Goal: Task Accomplishment & Management: Manage account settings

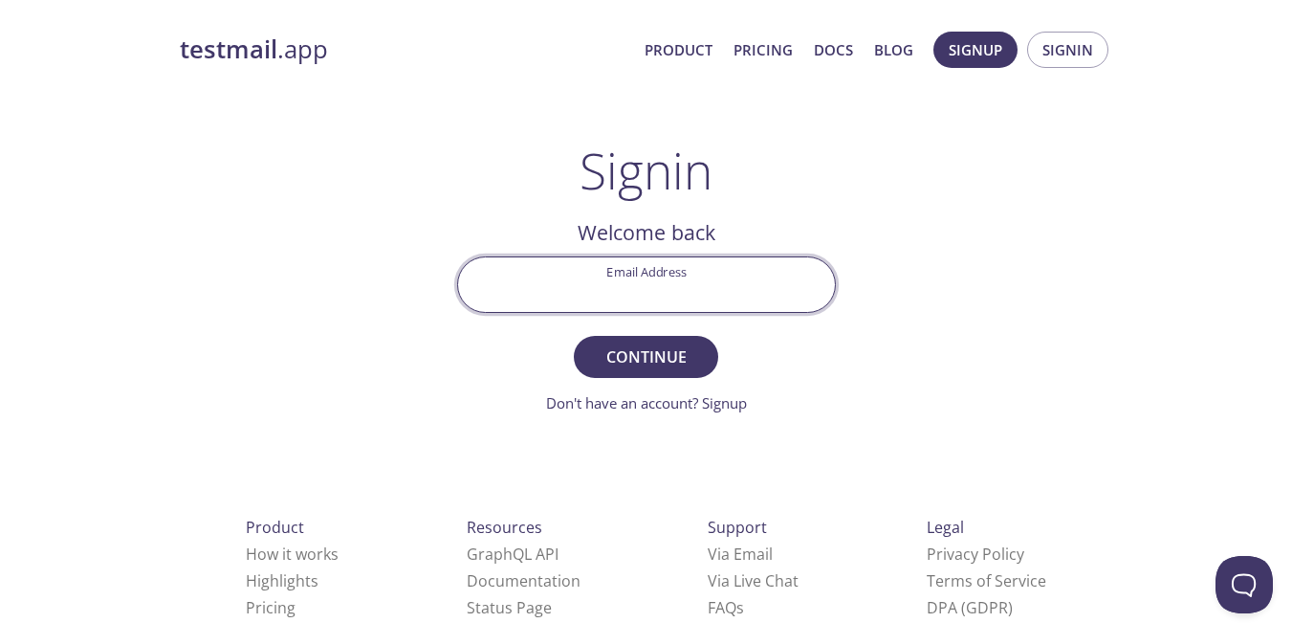
click at [617, 282] on input "Email Address" at bounding box center [646, 284] width 377 height 55
type input "[EMAIL_ADDRESS][DOMAIN_NAME]"
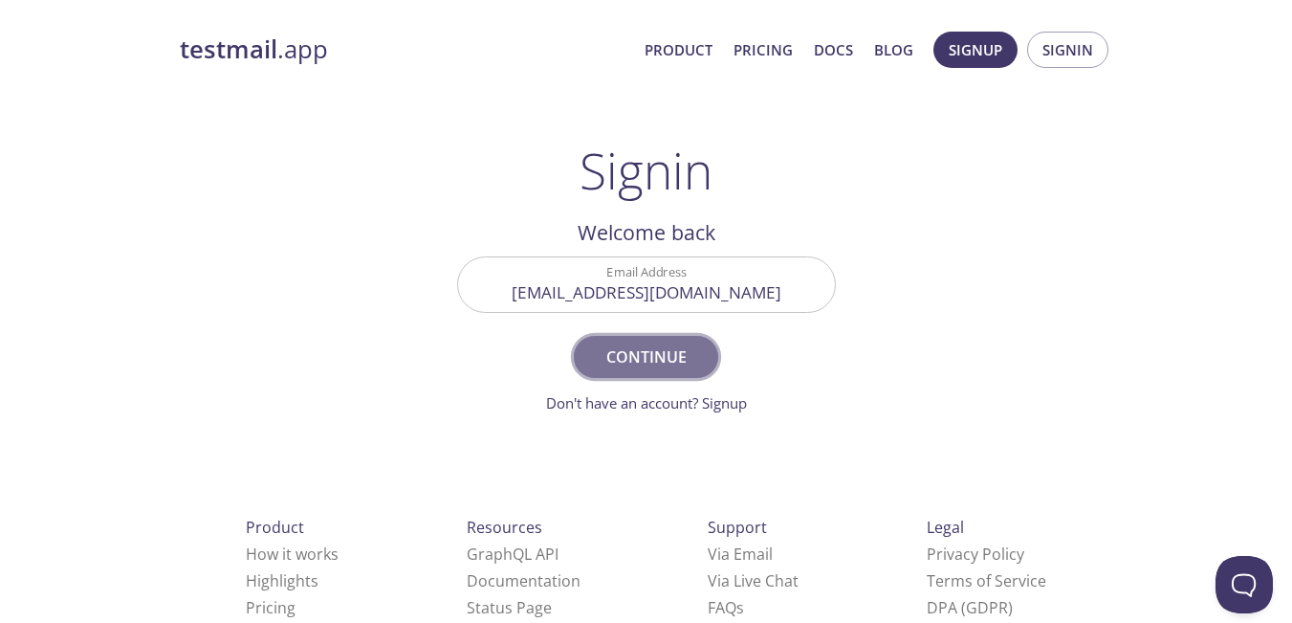
click at [629, 339] on button "Continue" at bounding box center [645, 357] width 143 height 42
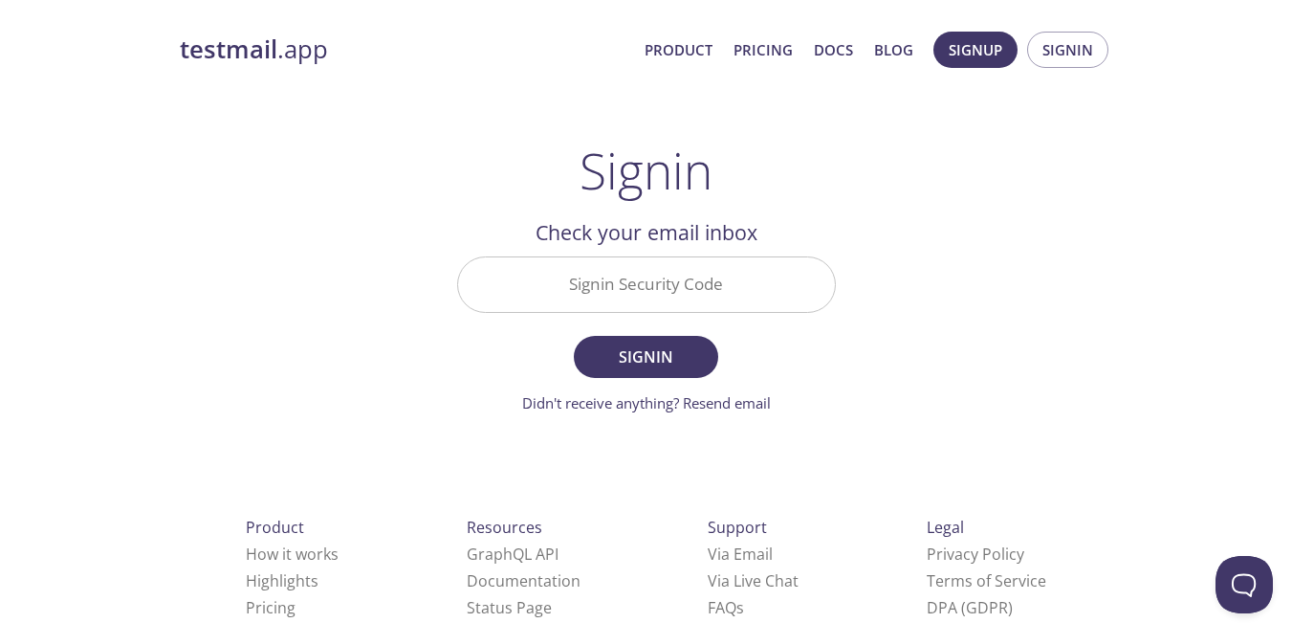
click at [649, 276] on input "Signin Security Code" at bounding box center [646, 284] width 377 height 55
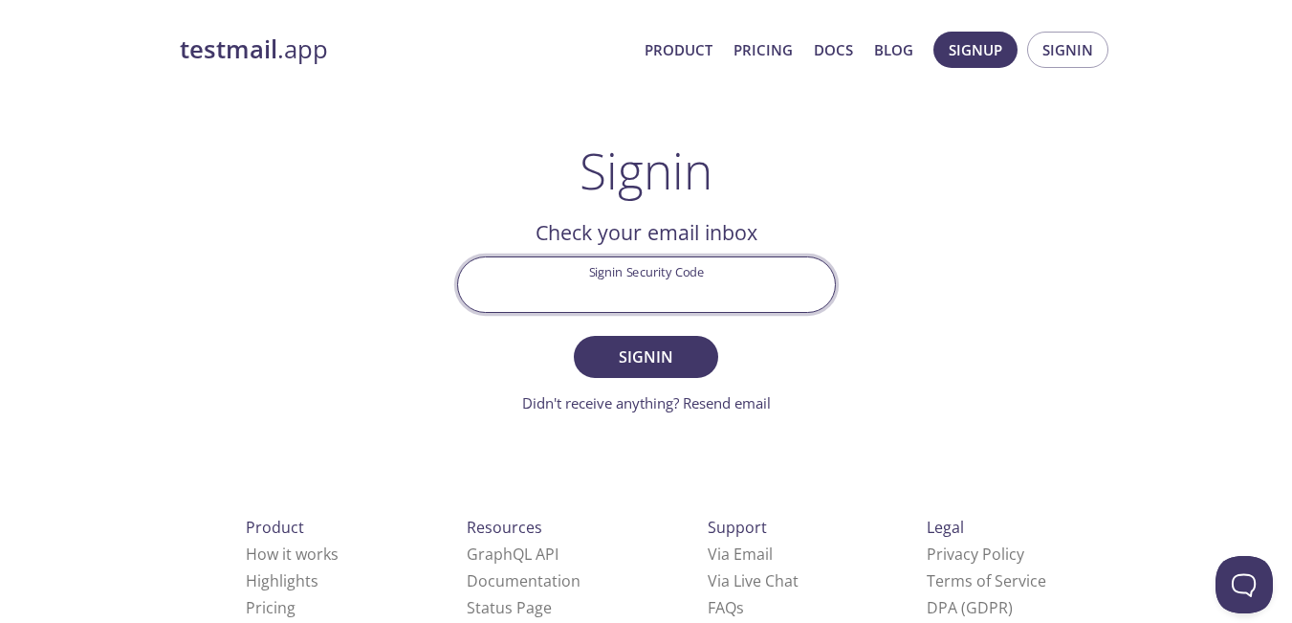
click at [649, 284] on input "Signin Security Code" at bounding box center [646, 284] width 377 height 55
paste input "MN761L9"
type input "MN761L9"
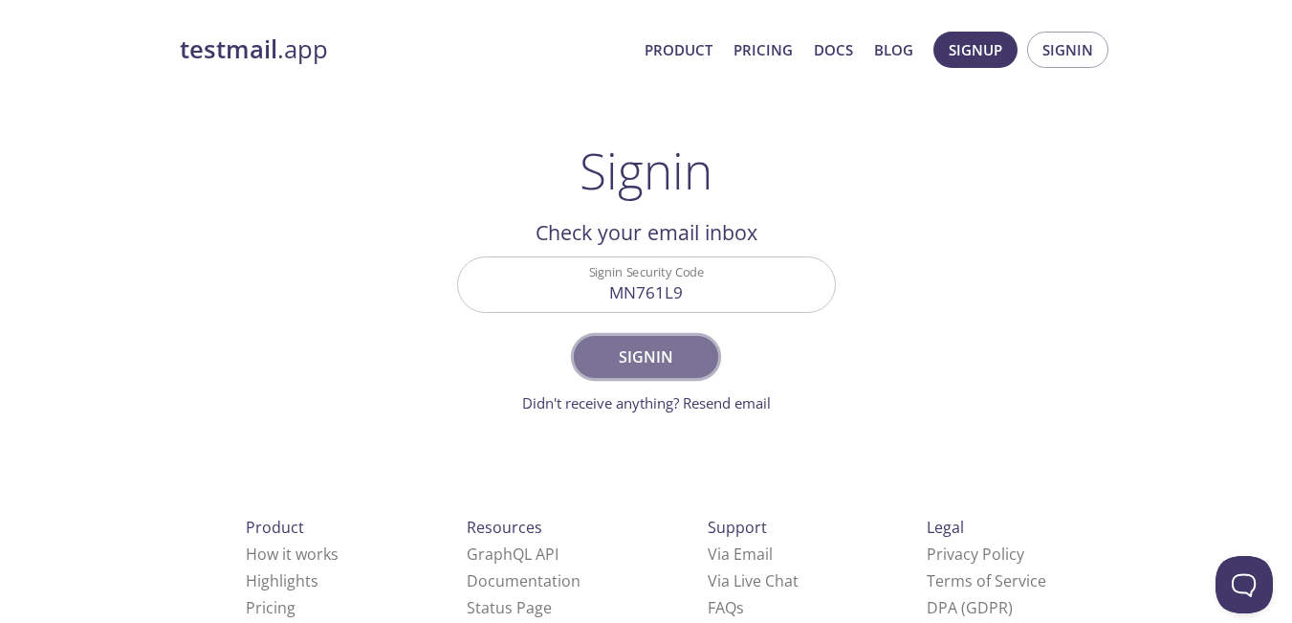
click at [659, 365] on span "Signin" at bounding box center [645, 356] width 101 height 27
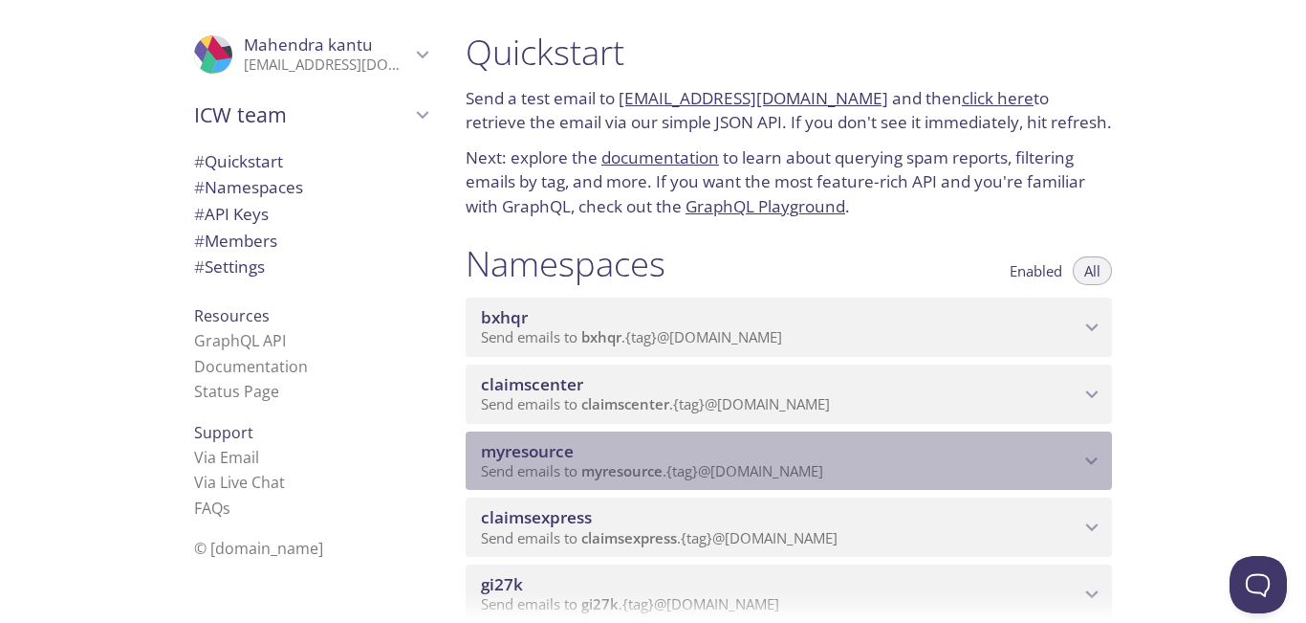
click at [1018, 476] on p "Send emails to myresource . {tag} @[DOMAIN_NAME]" at bounding box center [780, 471] width 599 height 19
